Goal: Transaction & Acquisition: Purchase product/service

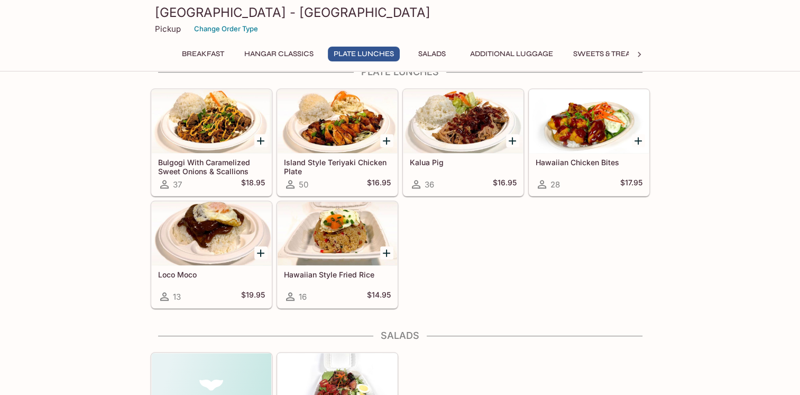
scroll to position [708, 0]
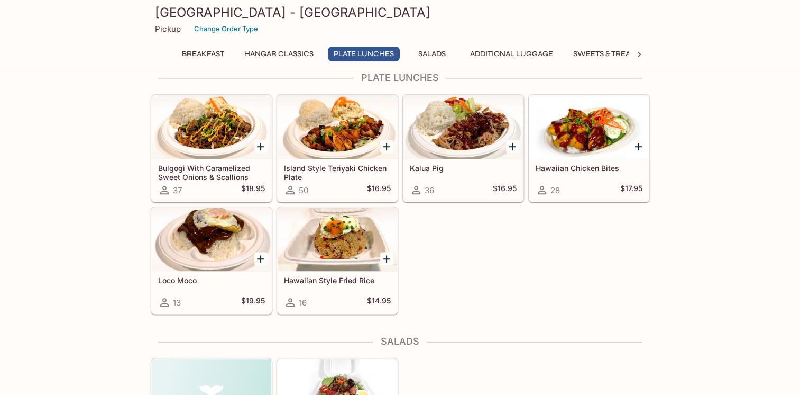
click at [461, 140] on div at bounding box center [464, 126] width 120 height 63
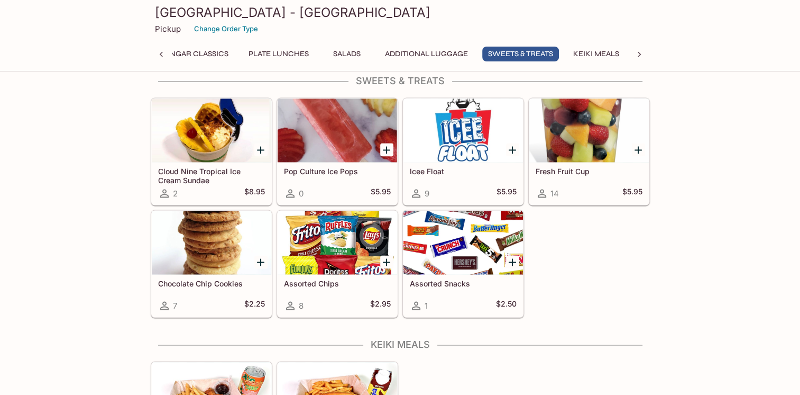
scroll to position [1602, 0]
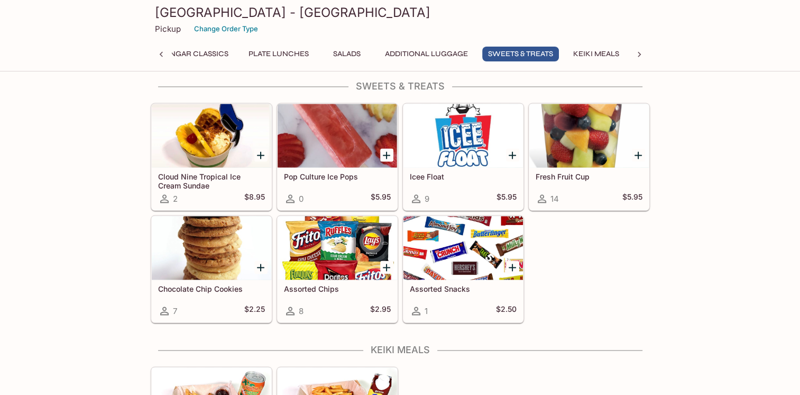
click at [217, 172] on h5 "Cloud Nine Tropical Ice Cream Sundae" at bounding box center [211, 180] width 107 height 17
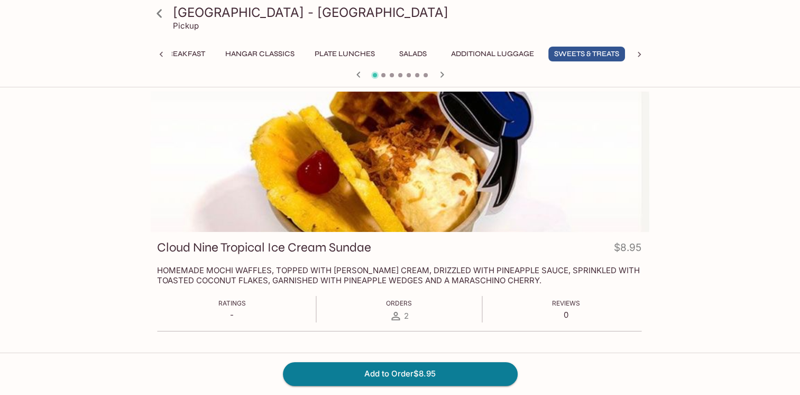
click at [97, 349] on div "[GEOGRAPHIC_DATA] - Hangar Cafe Pickup Breakfast Hangar Classics Plate Lunches …" at bounding box center [400, 253] width 677 height 323
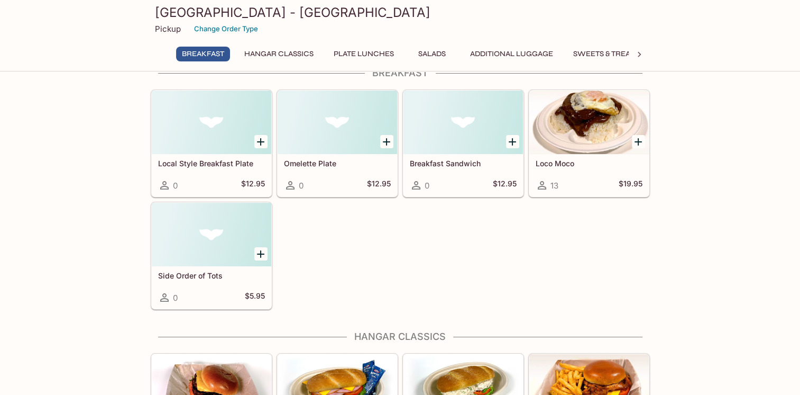
scroll to position [72, 0]
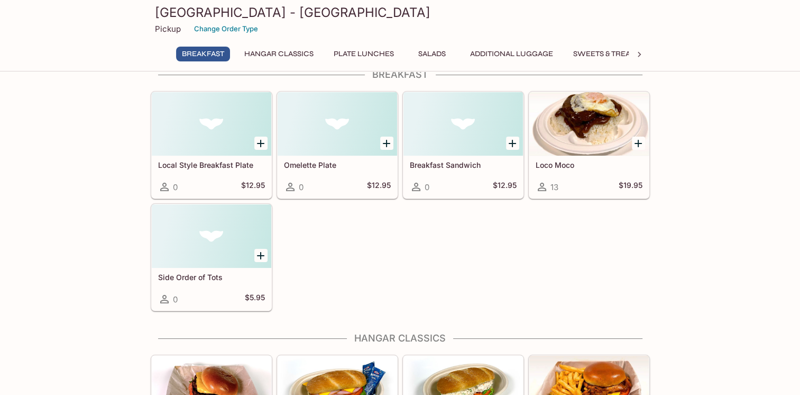
click at [311, 169] on div "Omelette Plate 0 $12.95" at bounding box center [338, 177] width 120 height 42
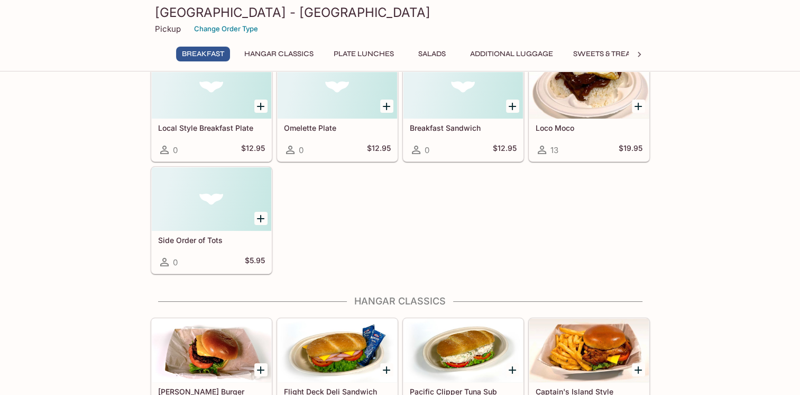
scroll to position [108, 0]
